Goal: Check status: Check status

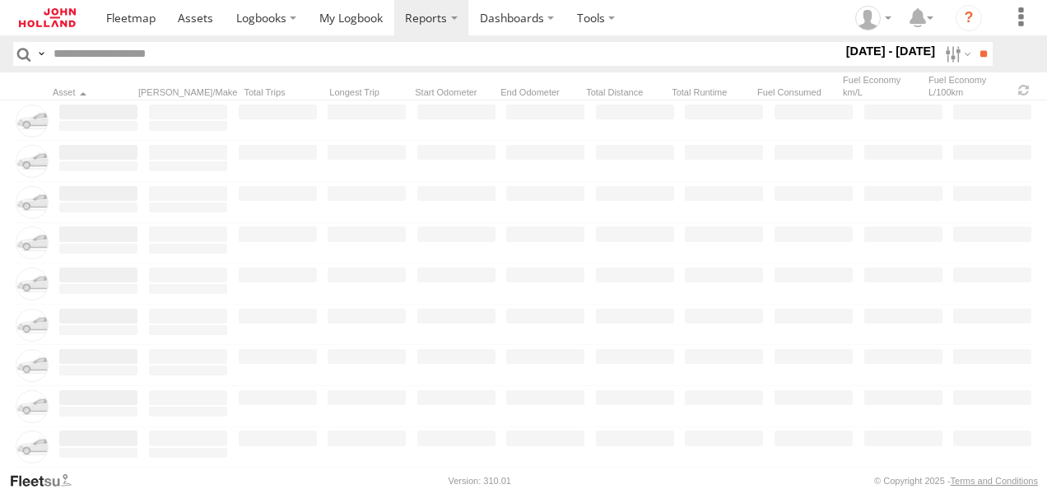
type input "******"
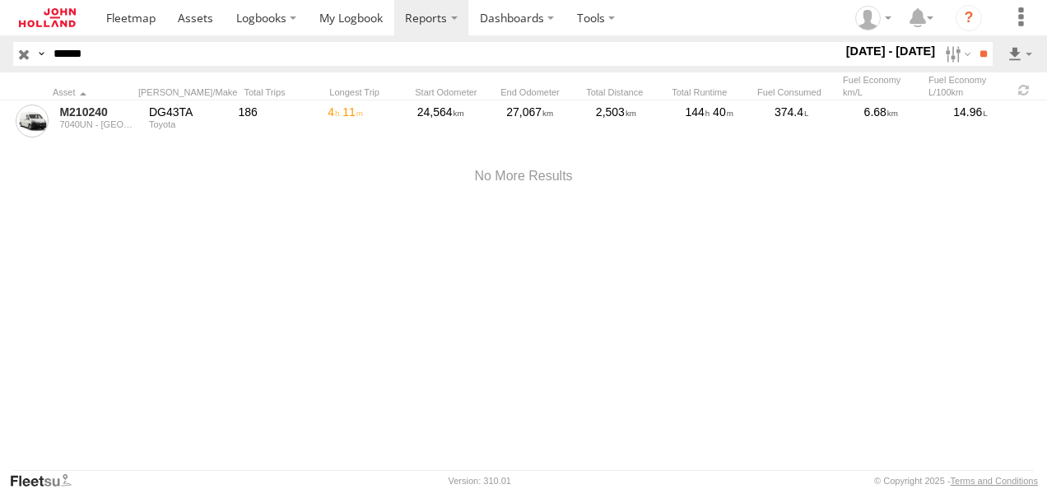
click at [24, 55] on input "button" at bounding box center [23, 54] width 21 height 24
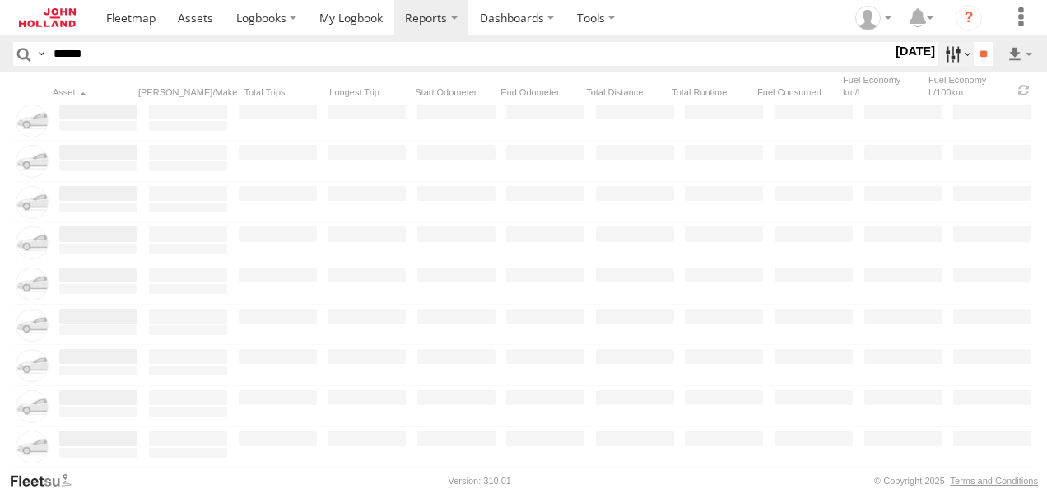
click at [945, 55] on label at bounding box center [955, 54] width 35 height 24
click at [0, 0] on label at bounding box center [0, 0] width 0 height 0
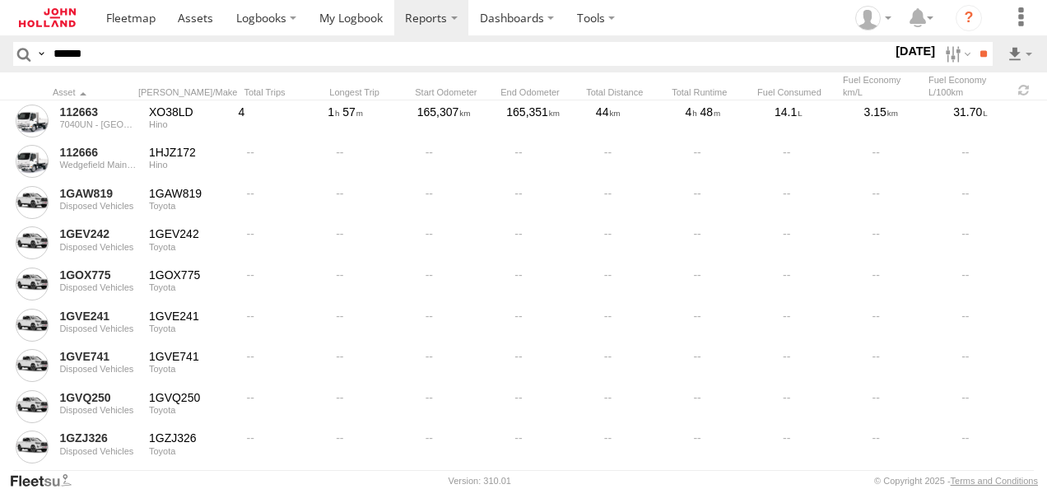
scroll to position [576, 0]
click at [0, 0] on span "7688-I - Illabo to [GEOGRAPHIC_DATA]" at bounding box center [0, 0] width 0 height 0
click at [0, 0] on label at bounding box center [0, 0] width 0 height 0
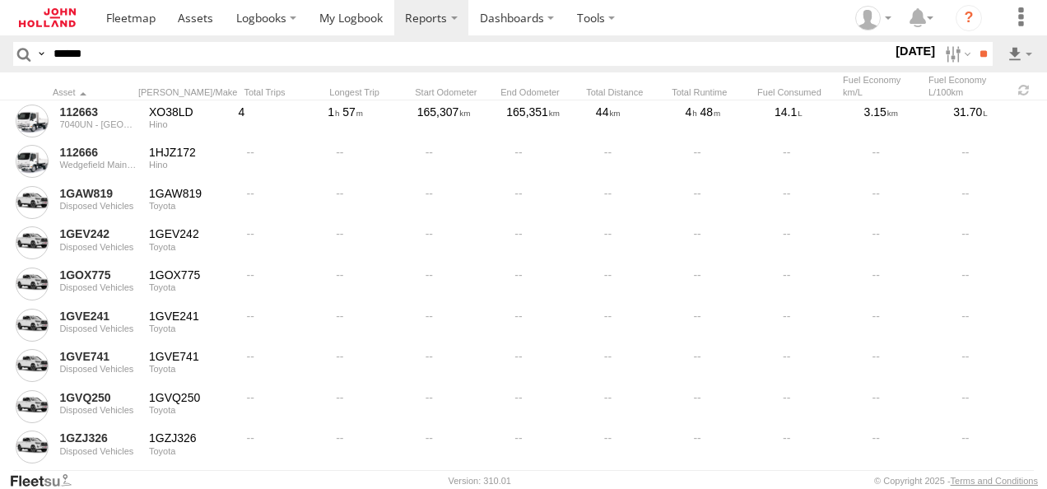
click at [0, 0] on span "7688-R - Illabo to [GEOGRAPHIC_DATA]" at bounding box center [0, 0] width 0 height 0
click at [0, 0] on span at bounding box center [0, 0] width 0 height 0
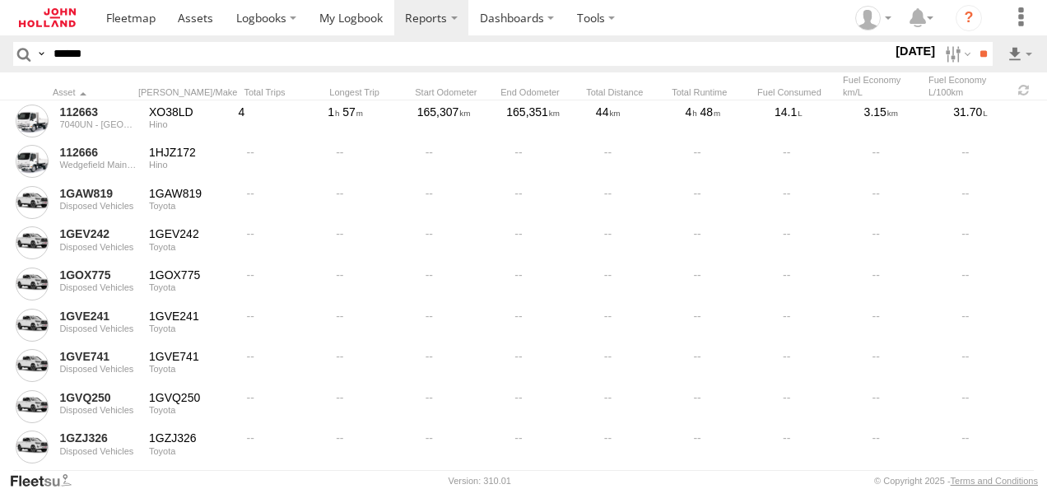
click at [0, 0] on span at bounding box center [0, 0] width 0 height 0
click at [980, 54] on input "**" at bounding box center [983, 54] width 19 height 24
